Goal: Check status: Check status

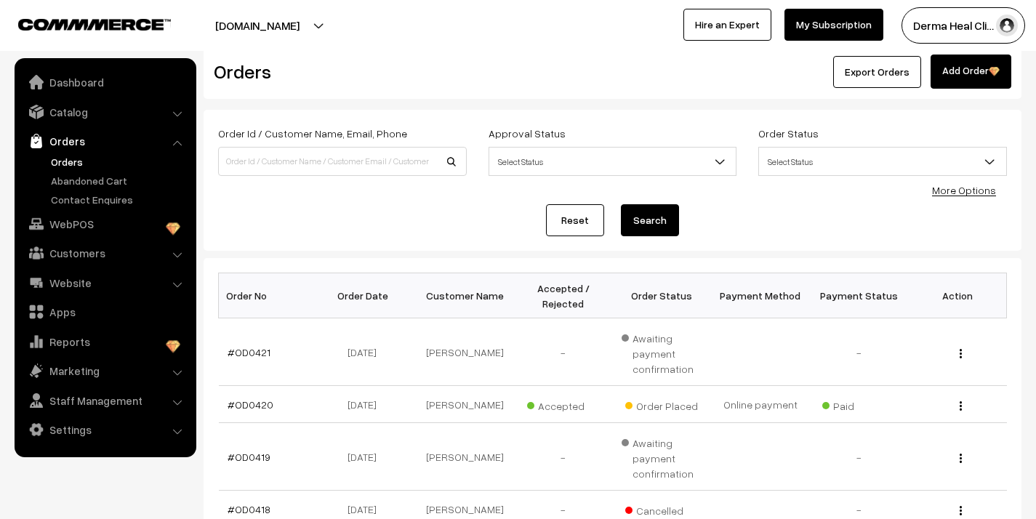
scroll to position [25, 0]
click at [260, 406] on link "#OD0420" at bounding box center [251, 404] width 46 height 12
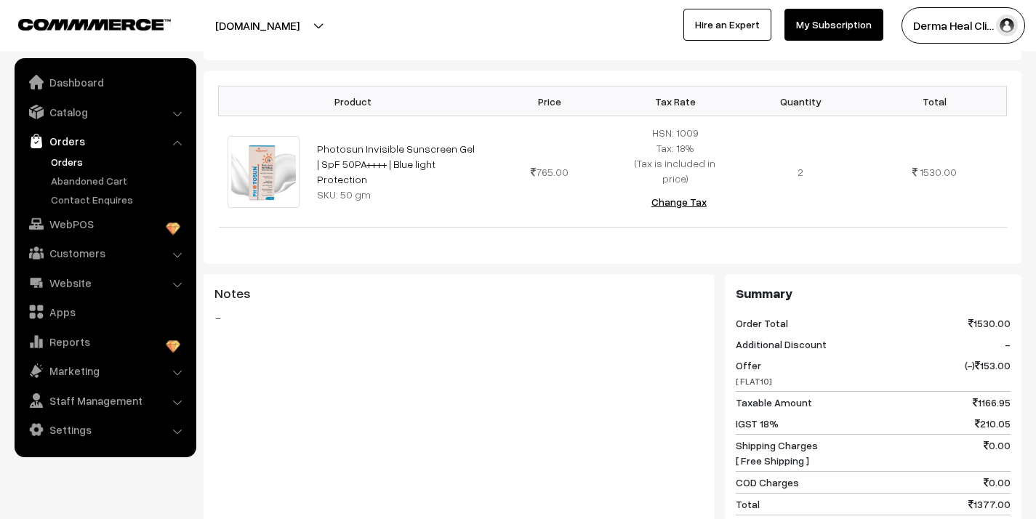
scroll to position [401, 0]
